Goal: Task Accomplishment & Management: Use online tool/utility

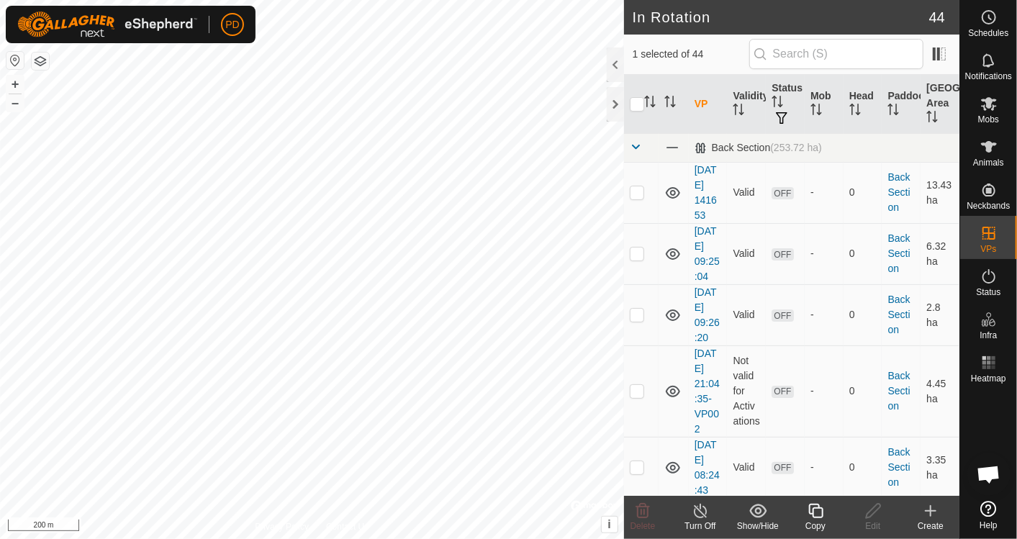
scroll to position [5432, 0]
click at [819, 516] on icon at bounding box center [816, 511] width 18 height 17
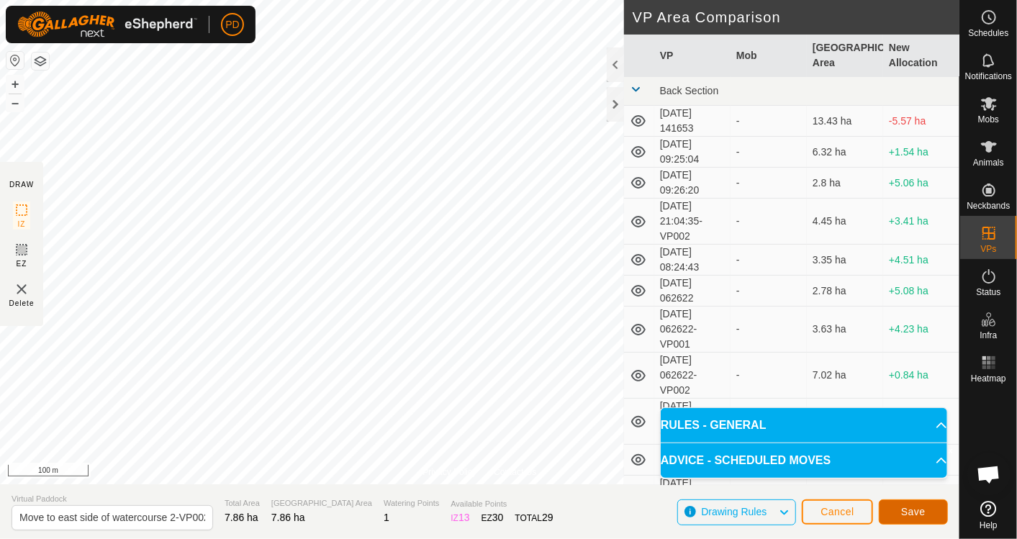
click at [902, 506] on span "Save" at bounding box center [914, 512] width 24 height 12
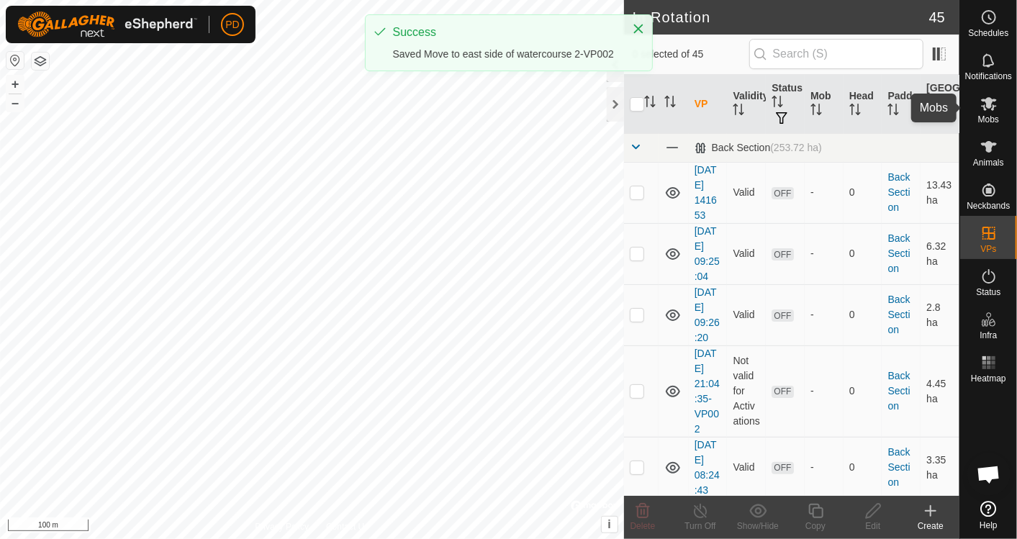
click at [984, 113] on es-mob-svg-icon at bounding box center [989, 103] width 26 height 23
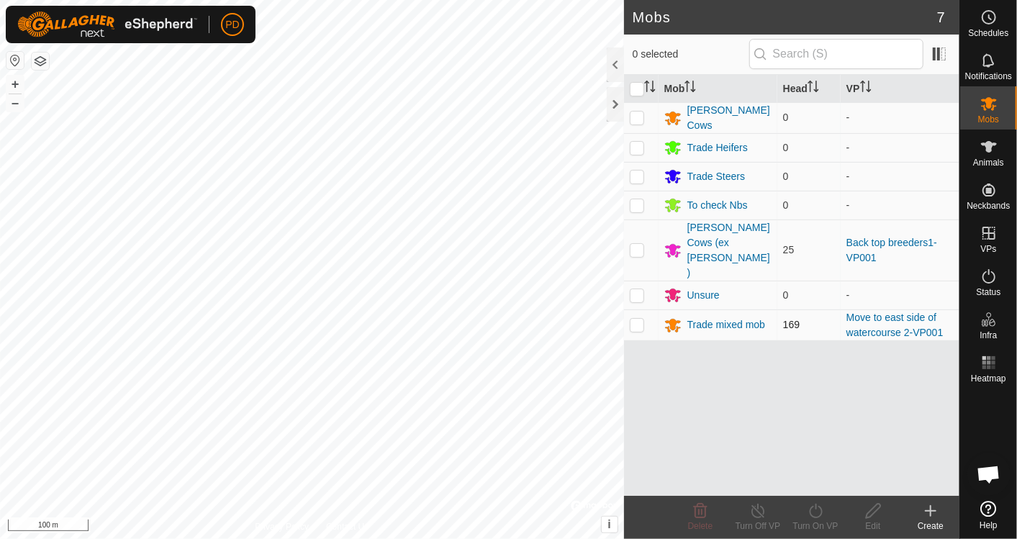
click at [639, 294] on div "PD Schedules Notifications Mobs Animals Neckbands VPs Status Infra Heatmap Help…" at bounding box center [508, 269] width 1017 height 539
click at [637, 319] on p-checkbox at bounding box center [637, 325] width 14 height 12
checkbox input "true"
click at [816, 514] on icon at bounding box center [816, 511] width 18 height 17
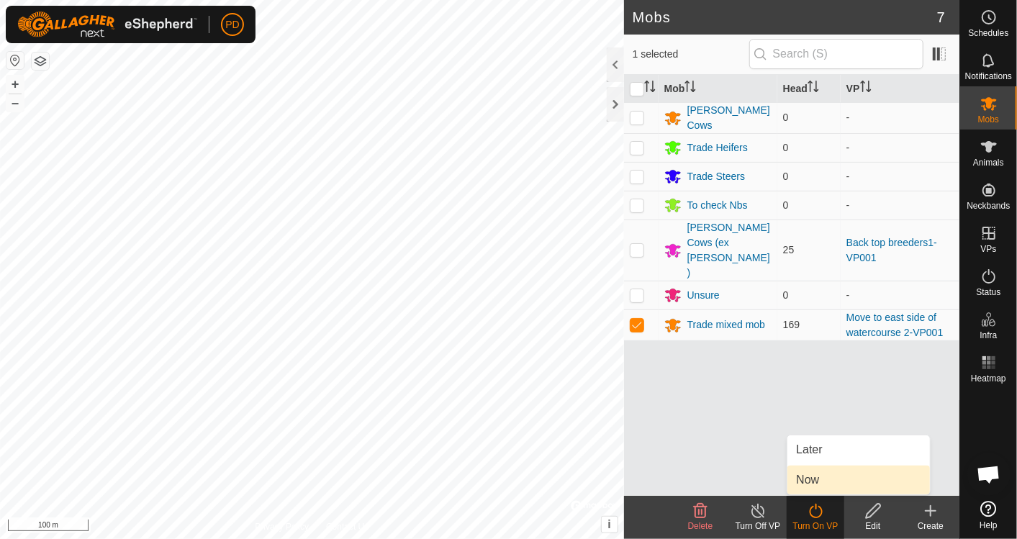
click at [805, 475] on link "Now" at bounding box center [859, 480] width 143 height 29
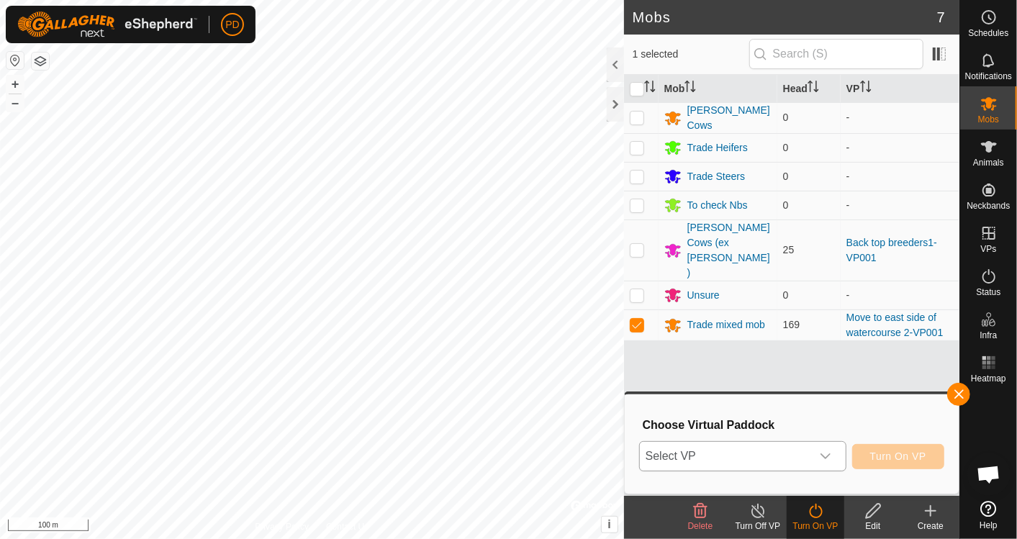
click at [788, 459] on span "Select VP" at bounding box center [725, 456] width 171 height 29
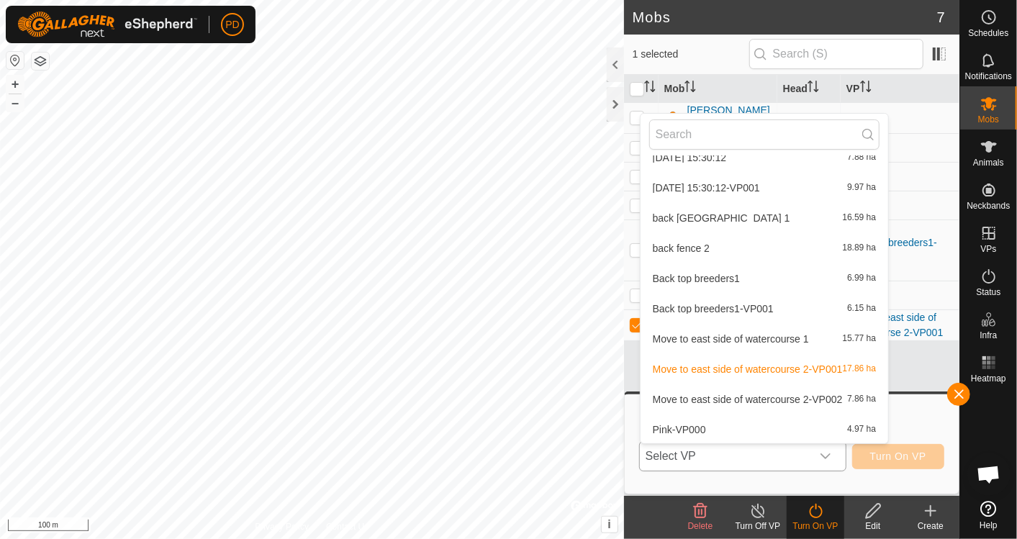
scroll to position [591, 0]
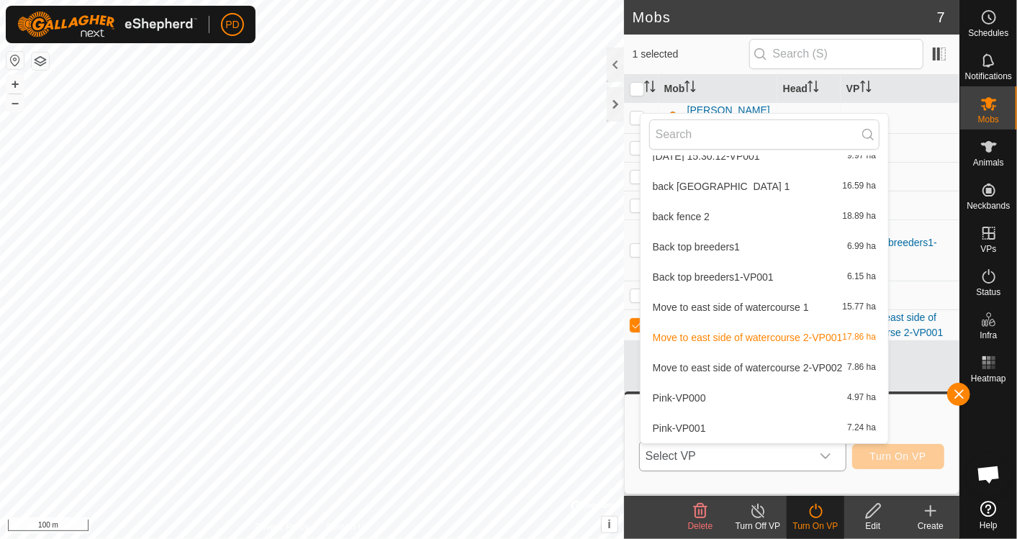
click at [805, 371] on li "Move to east side of watercourse 2-VP002 7.86 ha" at bounding box center [765, 368] width 248 height 29
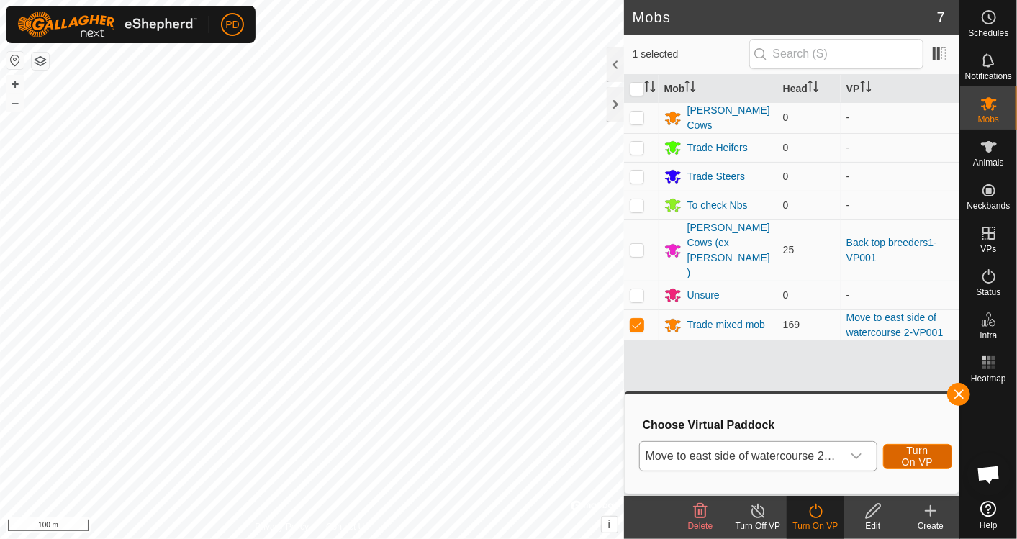
click at [914, 457] on span "Turn On VP" at bounding box center [918, 456] width 33 height 23
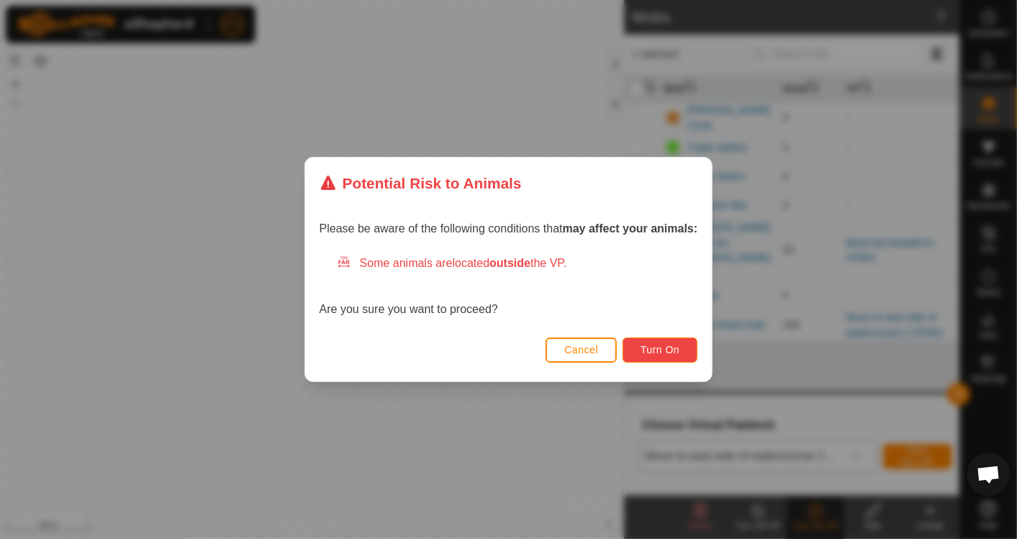
click at [662, 354] on span "Turn On" at bounding box center [660, 350] width 39 height 12
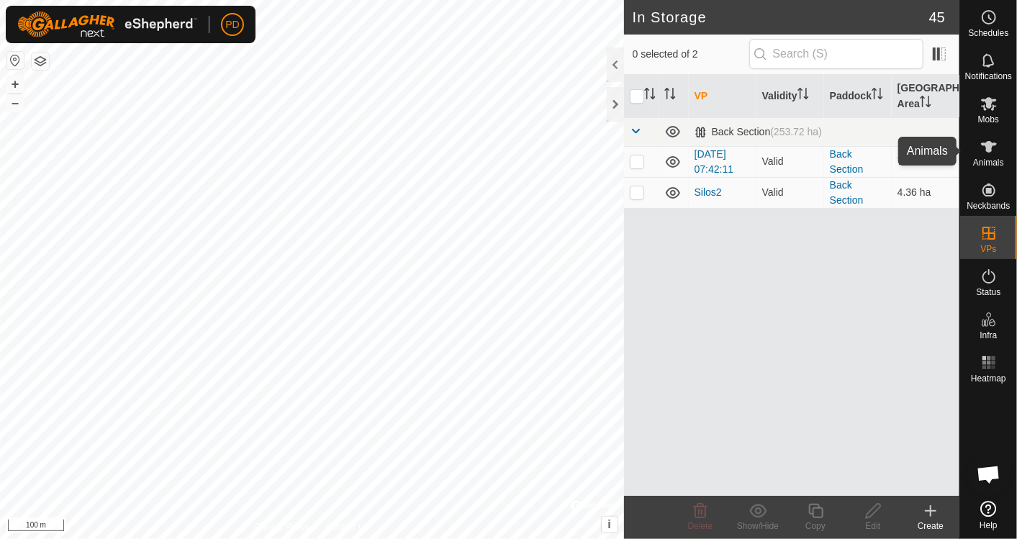
scroll to position [5432, 0]
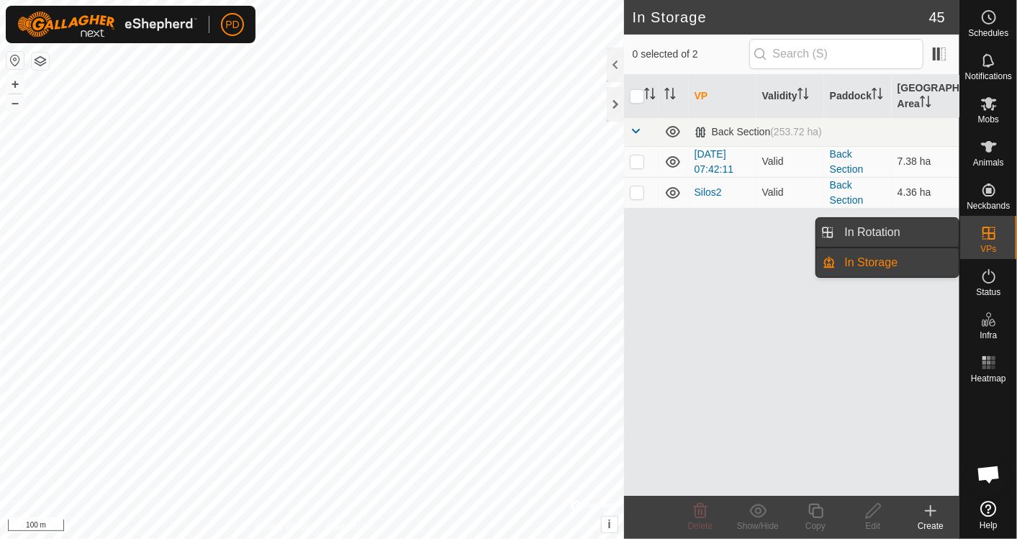
click at [899, 225] on link "In Rotation" at bounding box center [898, 232] width 123 height 29
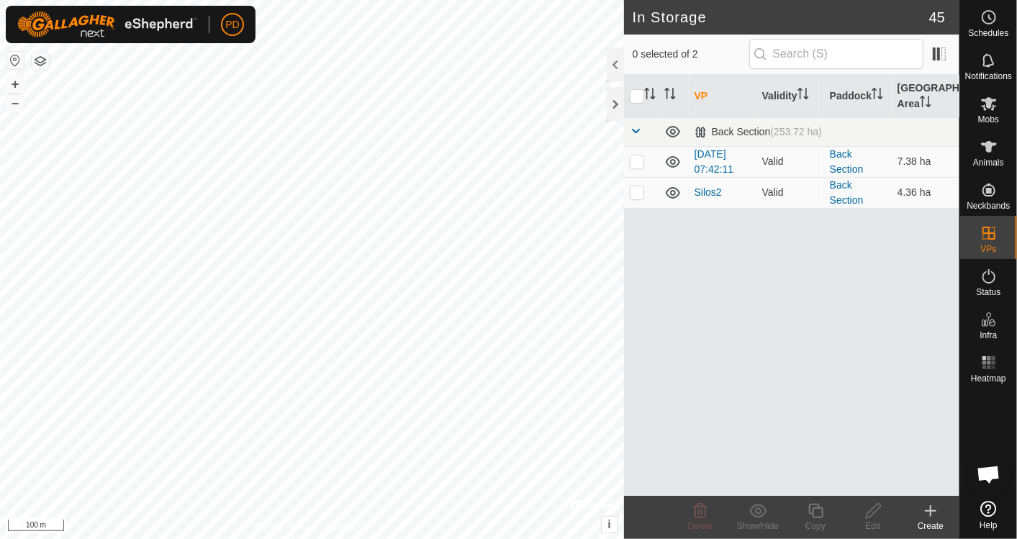
click at [899, 225] on span "In Rotation" at bounding box center [872, 232] width 55 height 17
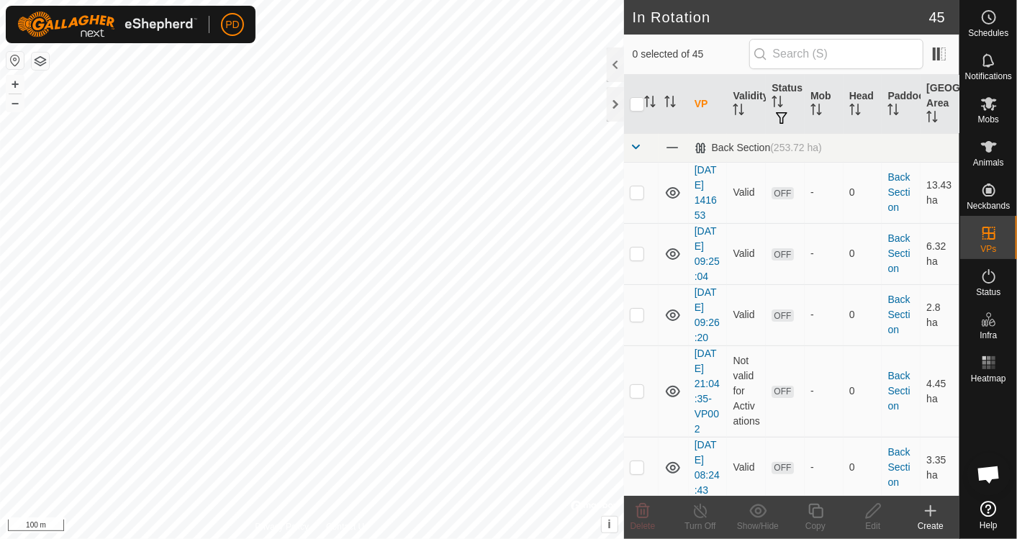
scroll to position [5432, 0]
click at [932, 517] on icon at bounding box center [930, 511] width 17 height 17
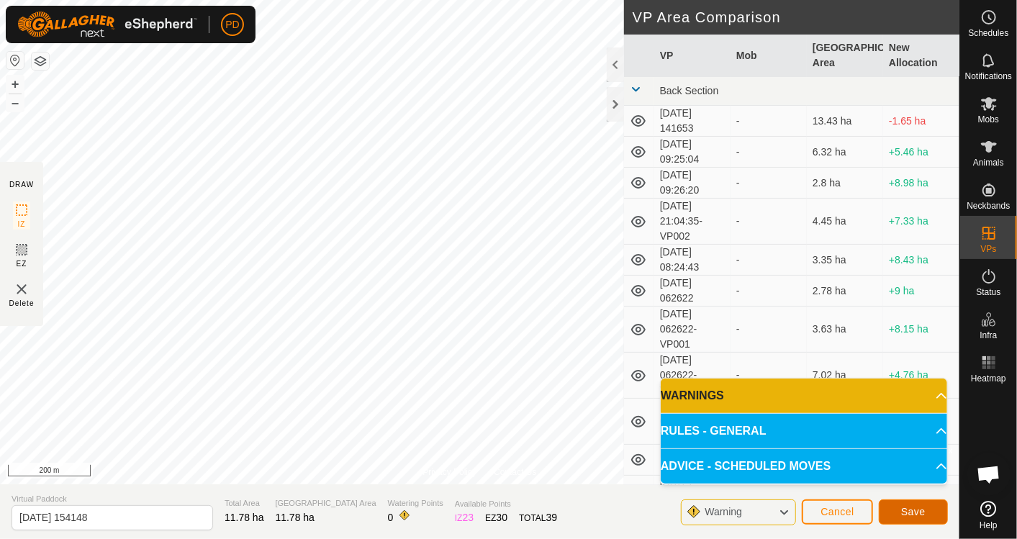
click at [904, 513] on span "Save" at bounding box center [914, 512] width 24 height 12
